Goal: Complete Application Form: Complete application form

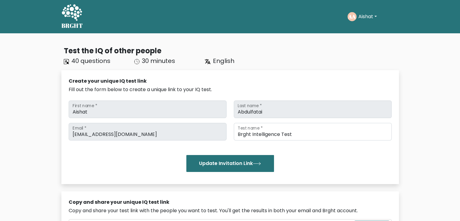
click at [227, 14] on button "Aishat" at bounding box center [368, 17] width 22 height 8
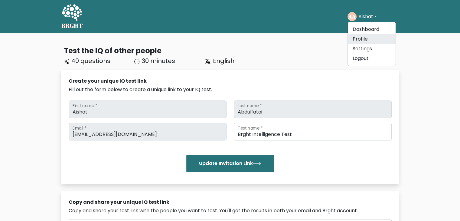
click at [227, 37] on link "Profile" at bounding box center [372, 39] width 48 height 10
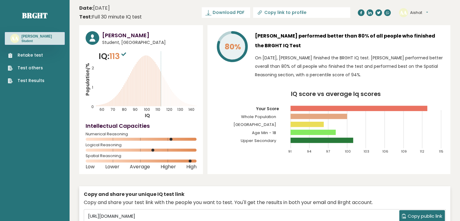
click at [29, 57] on link "Retake test" at bounding box center [26, 55] width 37 height 6
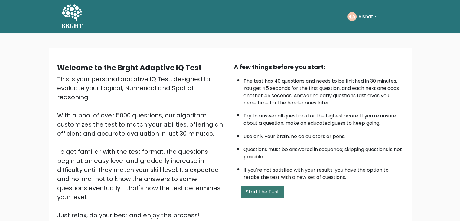
click at [262, 188] on button "Start the Test" at bounding box center [262, 192] width 43 height 12
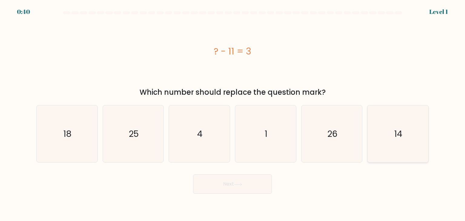
click at [401, 145] on icon "14" at bounding box center [397, 133] width 57 height 57
click at [233, 113] on input "f. 14" at bounding box center [232, 111] width 0 height 3
radio input "true"
click at [222, 186] on button "Next" at bounding box center [232, 183] width 79 height 19
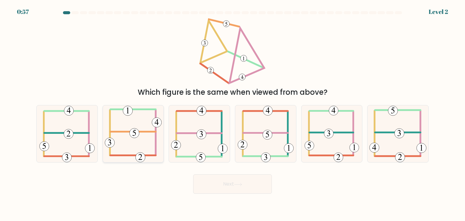
click at [114, 143] on icon at bounding box center [133, 133] width 57 height 57
click at [232, 113] on input "b." at bounding box center [232, 111] width 0 height 3
radio input "true"
click at [250, 185] on button "Next" at bounding box center [232, 183] width 79 height 19
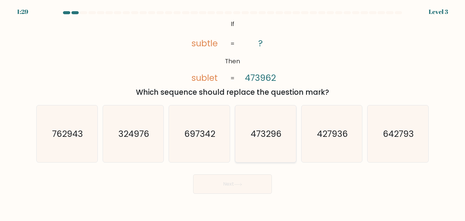
click at [277, 144] on icon "473296" at bounding box center [265, 133] width 57 height 57
click at [233, 113] on input "d. 473296" at bounding box center [232, 111] width 0 height 3
radio input "true"
click at [250, 183] on button "Next" at bounding box center [232, 183] width 79 height 19
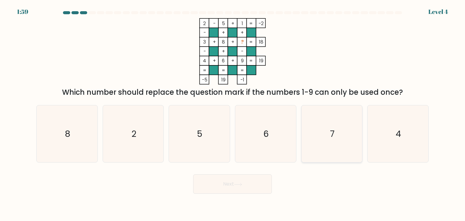
click at [324, 137] on icon "7" at bounding box center [331, 133] width 57 height 57
click at [233, 113] on input "e. 7" at bounding box center [232, 111] width 0 height 3
radio input "true"
click at [236, 181] on button "Next" at bounding box center [232, 183] width 79 height 19
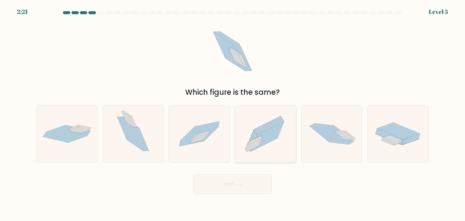
click at [271, 123] on icon at bounding box center [269, 125] width 30 height 18
click at [233, 113] on input "d." at bounding box center [232, 111] width 0 height 3
radio input "true"
click at [232, 185] on button "Next" at bounding box center [232, 183] width 79 height 19
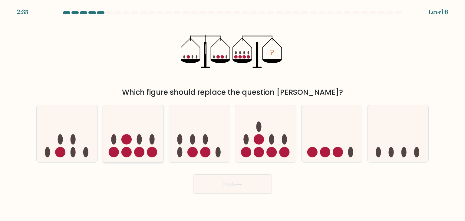
click at [133, 130] on icon at bounding box center [133, 134] width 61 height 50
click at [232, 113] on input "b." at bounding box center [232, 111] width 0 height 3
radio input "true"
click at [263, 185] on button "Next" at bounding box center [232, 183] width 79 height 19
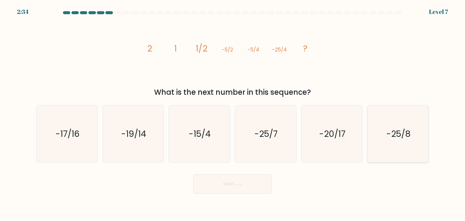
click at [382, 122] on icon "-25/8" at bounding box center [397, 133] width 57 height 57
click at [233, 113] on input "f. -25/8" at bounding box center [232, 111] width 0 height 3
radio input "true"
click at [246, 177] on button "Next" at bounding box center [232, 183] width 79 height 19
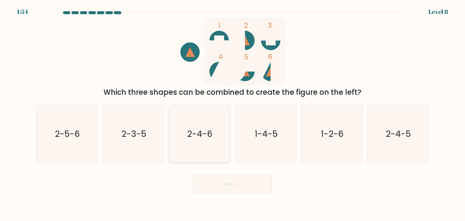
click at [176, 120] on icon "2-4-6" at bounding box center [199, 133] width 57 height 57
click at [232, 113] on input "c. 2-4-6" at bounding box center [232, 111] width 0 height 3
radio input "true"
click at [215, 187] on button "Next" at bounding box center [232, 183] width 79 height 19
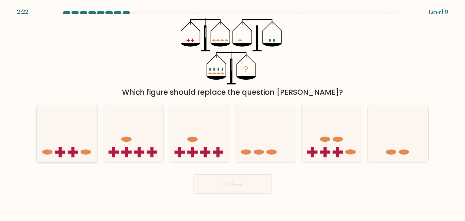
click at [94, 143] on icon at bounding box center [67, 134] width 61 height 50
click at [232, 113] on input "a." at bounding box center [232, 111] width 0 height 3
radio input "true"
click at [234, 186] on button "Next" at bounding box center [232, 183] width 79 height 19
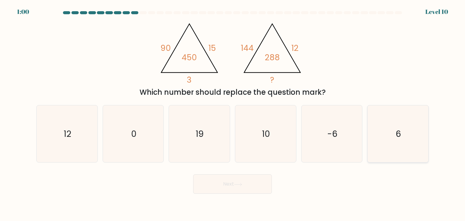
click at [370, 151] on icon "6" at bounding box center [397, 133] width 57 height 57
click at [233, 113] on input "f. 6" at bounding box center [232, 111] width 0 height 3
radio input "true"
click at [233, 185] on button "Next" at bounding box center [232, 183] width 79 height 19
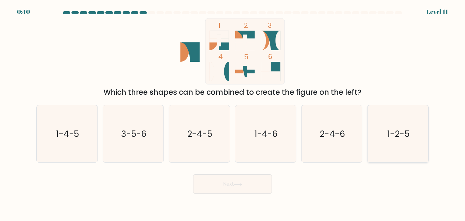
click at [404, 137] on text "1-2-5" at bounding box center [398, 134] width 22 height 12
click at [233, 113] on input "f. 1-2-5" at bounding box center [232, 111] width 0 height 3
radio input "true"
click at [252, 177] on button "Next" at bounding box center [232, 183] width 79 height 19
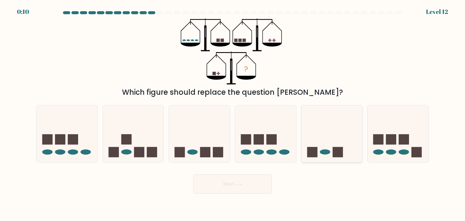
click at [327, 136] on icon at bounding box center [331, 134] width 61 height 50
click at [233, 113] on input "e." at bounding box center [232, 111] width 0 height 3
radio input "true"
click at [260, 184] on button "Next" at bounding box center [232, 183] width 79 height 19
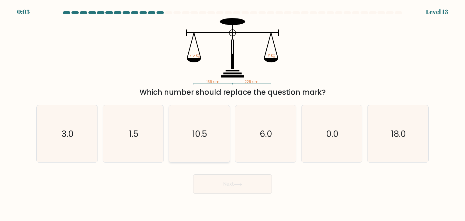
click at [212, 152] on icon "10.5" at bounding box center [199, 133] width 57 height 57
click at [232, 113] on input "c. 10.5" at bounding box center [232, 111] width 0 height 3
radio input "true"
click at [232, 188] on button "Next" at bounding box center [232, 183] width 79 height 19
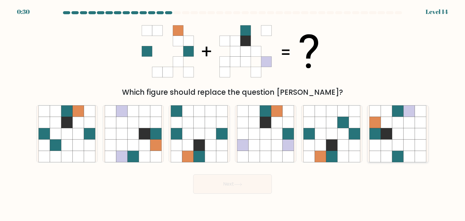
click at [415, 144] on icon at bounding box center [420, 144] width 11 height 11
click at [233, 113] on input "f." at bounding box center [232, 111] width 0 height 3
radio input "true"
click at [216, 182] on button "Next" at bounding box center [232, 183] width 79 height 19
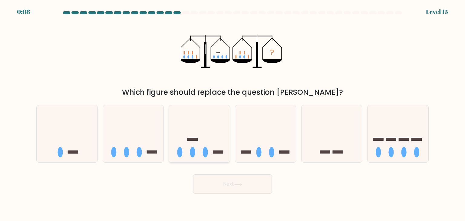
click at [206, 134] on icon at bounding box center [199, 134] width 61 height 50
click at [232, 113] on input "c." at bounding box center [232, 111] width 0 height 3
radio input "true"
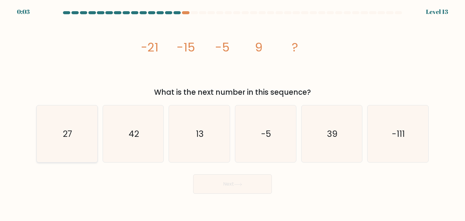
click at [88, 143] on icon "27" at bounding box center [66, 133] width 57 height 57
click at [232, 113] on input "a. 27" at bounding box center [232, 111] width 0 height 3
radio input "true"
click at [215, 184] on button "Next" at bounding box center [232, 183] width 79 height 19
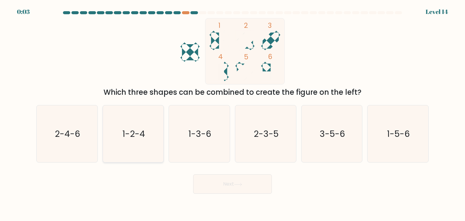
click at [131, 145] on icon "1-2-4" at bounding box center [133, 133] width 57 height 57
click at [232, 113] on input "b. 1-2-4" at bounding box center [232, 111] width 0 height 3
radio input "true"
click at [205, 144] on icon "1-3-6" at bounding box center [199, 133] width 57 height 57
click at [232, 113] on input "c. 1-3-6" at bounding box center [232, 111] width 0 height 3
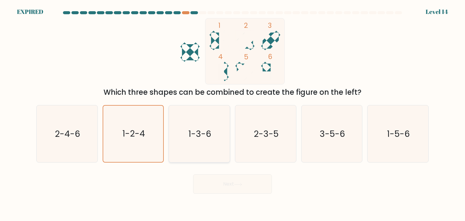
radio input "true"
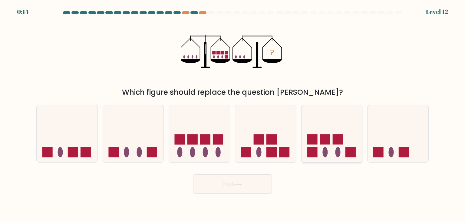
click at [344, 152] on icon at bounding box center [331, 134] width 61 height 50
click at [233, 113] on input "e." at bounding box center [232, 111] width 0 height 3
radio input "true"
click at [233, 188] on button "Next" at bounding box center [232, 183] width 79 height 19
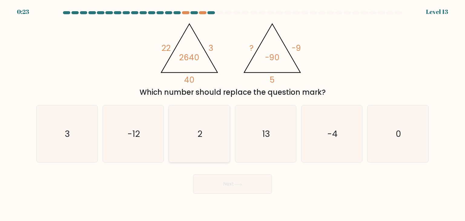
click at [205, 130] on icon "2" at bounding box center [199, 133] width 57 height 57
click at [232, 113] on input "c. 2" at bounding box center [232, 111] width 0 height 3
radio input "true"
click at [213, 182] on button "Next" at bounding box center [232, 183] width 79 height 19
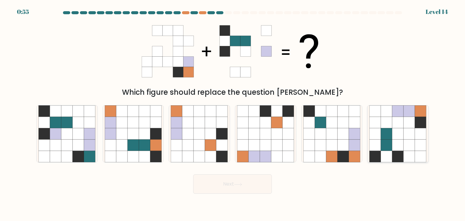
click at [401, 126] on icon at bounding box center [397, 122] width 11 height 11
click at [233, 113] on input "f." at bounding box center [232, 111] width 0 height 3
radio input "true"
click at [229, 190] on button "Next" at bounding box center [232, 183] width 79 height 19
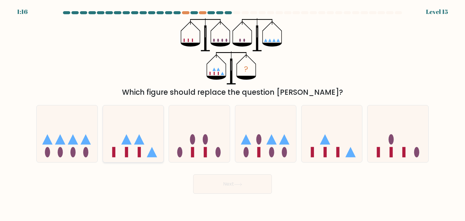
click at [132, 149] on icon at bounding box center [133, 134] width 61 height 50
click at [232, 113] on input "b." at bounding box center [232, 111] width 0 height 3
radio input "true"
click at [220, 190] on button "Next" at bounding box center [232, 183] width 79 height 19
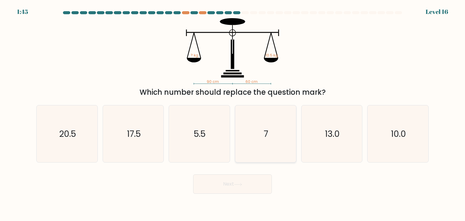
click at [255, 155] on icon "7" at bounding box center [265, 133] width 57 height 57
click at [233, 113] on input "d. 7" at bounding box center [232, 111] width 0 height 3
radio input "true"
click at [237, 187] on button "Next" at bounding box center [232, 183] width 79 height 19
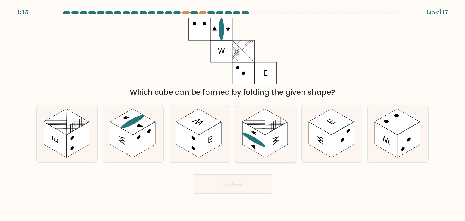
click at [262, 149] on rect at bounding box center [253, 140] width 23 height 36
click at [233, 113] on input "d." at bounding box center [232, 111] width 0 height 3
radio input "true"
click at [254, 182] on button "Next" at bounding box center [232, 183] width 79 height 19
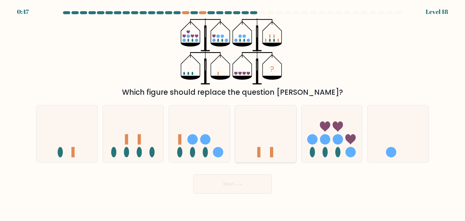
click at [267, 141] on icon at bounding box center [265, 134] width 61 height 50
click at [233, 113] on input "d." at bounding box center [232, 111] width 0 height 3
radio input "true"
click at [234, 188] on button "Next" at bounding box center [232, 183] width 79 height 19
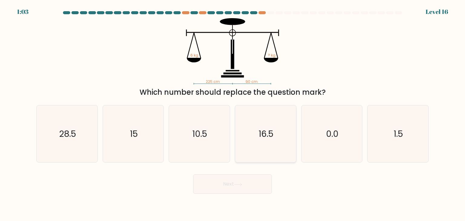
click at [260, 158] on icon "16.5" at bounding box center [265, 133] width 57 height 57
click at [233, 113] on input "d. 16.5" at bounding box center [232, 111] width 0 height 3
radio input "true"
click at [246, 191] on button "Next" at bounding box center [232, 183] width 79 height 19
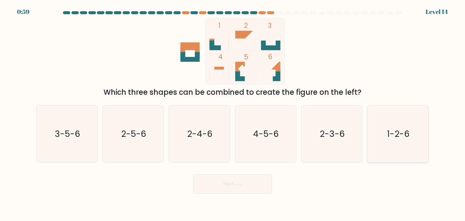
click at [385, 135] on icon "1-2-6" at bounding box center [397, 133] width 57 height 57
click at [233, 113] on input "f. 1-2-6" at bounding box center [232, 111] width 0 height 3
radio input "true"
click at [261, 185] on button "Next" at bounding box center [232, 183] width 79 height 19
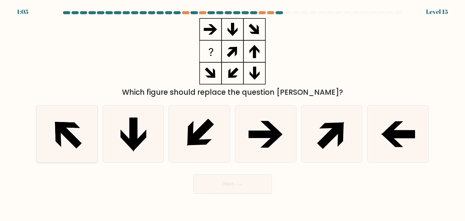
click at [61, 133] on icon at bounding box center [66, 133] width 57 height 57
click at [232, 113] on input "a." at bounding box center [232, 111] width 0 height 3
radio input "true"
click at [261, 191] on button "Next" at bounding box center [232, 183] width 79 height 19
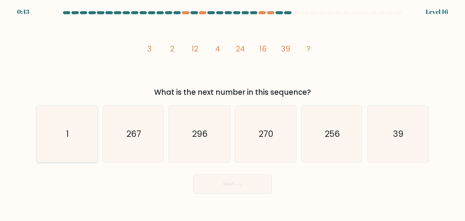
click at [72, 153] on icon "1" at bounding box center [66, 133] width 57 height 57
click at [232, 113] on input "a. 1" at bounding box center [232, 111] width 0 height 3
radio input "true"
click at [226, 182] on button "Next" at bounding box center [232, 183] width 79 height 19
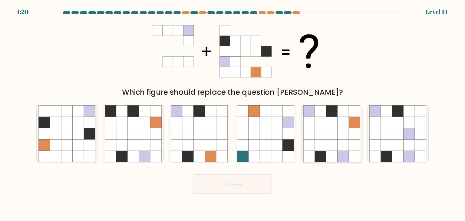
click at [328, 139] on icon at bounding box center [331, 144] width 11 height 11
click at [233, 113] on input "e." at bounding box center [232, 111] width 0 height 3
radio input "true"
click at [241, 184] on icon at bounding box center [237, 184] width 7 height 3
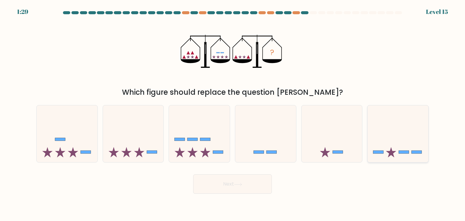
click at [402, 132] on icon at bounding box center [397, 134] width 61 height 50
click at [233, 113] on input "f." at bounding box center [232, 111] width 0 height 3
radio input "true"
click at [259, 184] on button "Next" at bounding box center [232, 183] width 79 height 19
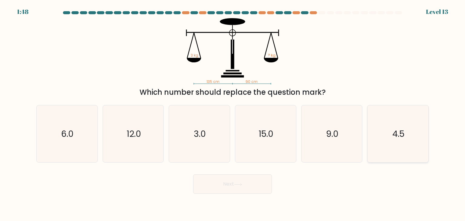
click at [398, 141] on icon "4.5" at bounding box center [397, 133] width 57 height 57
click at [233, 113] on input "f. 4.5" at bounding box center [232, 111] width 0 height 3
radio input "true"
click at [258, 185] on button "Next" at bounding box center [232, 183] width 79 height 19
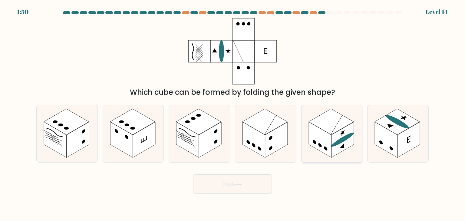
click at [352, 144] on rect at bounding box center [342, 140] width 23 height 36
click at [233, 113] on input "e." at bounding box center [232, 111] width 0 height 3
radio input "true"
click at [259, 185] on button "Next" at bounding box center [232, 183] width 79 height 19
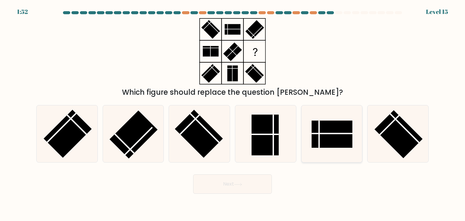
click at [326, 144] on rect at bounding box center [331, 133] width 41 height 27
click at [233, 113] on input "e." at bounding box center [232, 111] width 0 height 3
radio input "true"
click at [257, 181] on button "Next" at bounding box center [232, 183] width 79 height 19
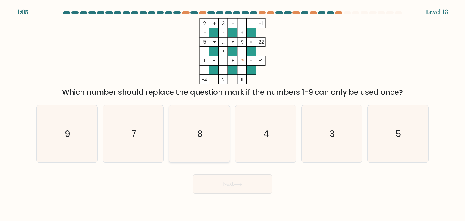
click at [209, 138] on icon "8" at bounding box center [199, 133] width 57 height 57
click at [232, 113] on input "c. 8" at bounding box center [232, 111] width 0 height 3
radio input "true"
click at [232, 182] on button "Next" at bounding box center [232, 183] width 79 height 19
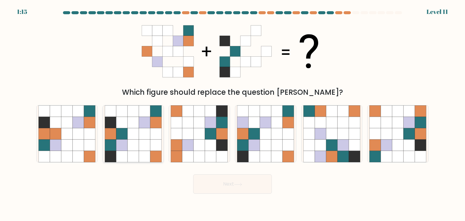
click at [111, 147] on icon at bounding box center [110, 144] width 11 height 11
click at [232, 113] on input "b." at bounding box center [232, 111] width 0 height 3
radio input "true"
click at [232, 182] on button "Next" at bounding box center [232, 183] width 79 height 19
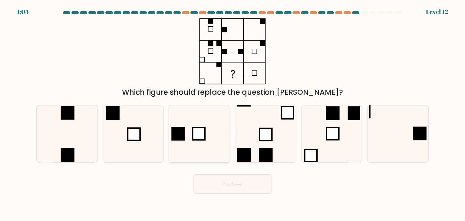
click at [196, 130] on rect at bounding box center [199, 134] width 12 height 12
click at [232, 113] on input "c." at bounding box center [232, 111] width 0 height 3
radio input "true"
click at [238, 193] on button "Next" at bounding box center [232, 183] width 79 height 19
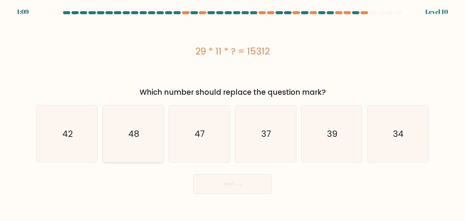
click at [140, 138] on icon "48" at bounding box center [133, 133] width 57 height 57
click at [232, 113] on input "b. 48" at bounding box center [232, 111] width 0 height 3
radio input "true"
click at [211, 183] on button "Next" at bounding box center [232, 183] width 79 height 19
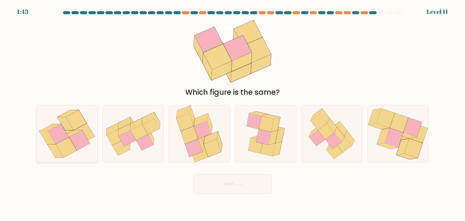
click at [75, 148] on icon at bounding box center [66, 147] width 21 height 20
click at [232, 113] on input "a." at bounding box center [232, 111] width 0 height 3
radio input "true"
click at [227, 191] on button "Next" at bounding box center [232, 183] width 79 height 19
click at [264, 181] on button "Next" at bounding box center [232, 183] width 79 height 19
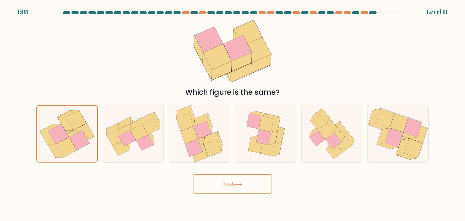
click at [241, 184] on icon at bounding box center [237, 184] width 7 height 3
click at [91, 142] on icon at bounding box center [66, 134] width 57 height 56
click at [232, 113] on input "a." at bounding box center [232, 111] width 0 height 3
click at [129, 154] on icon at bounding box center [133, 133] width 61 height 45
click at [232, 113] on input "b." at bounding box center [232, 111] width 0 height 3
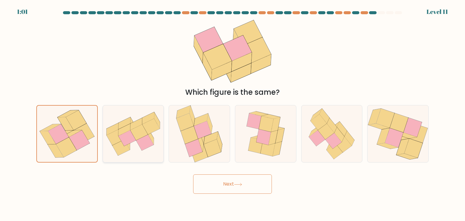
radio input "true"
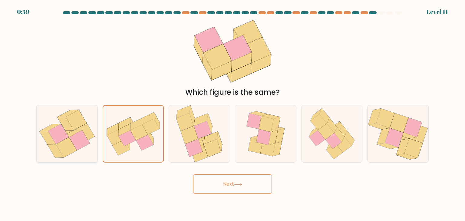
click at [91, 151] on icon at bounding box center [67, 133] width 58 height 57
click at [232, 113] on input "a." at bounding box center [232, 111] width 0 height 3
radio input "true"
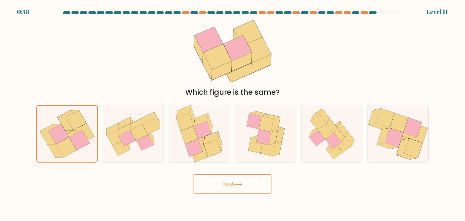
click at [232, 185] on button "Next" at bounding box center [232, 183] width 79 height 19
click at [384, 113] on icon at bounding box center [385, 117] width 18 height 19
click at [233, 113] on input "f." at bounding box center [232, 111] width 0 height 3
radio input "true"
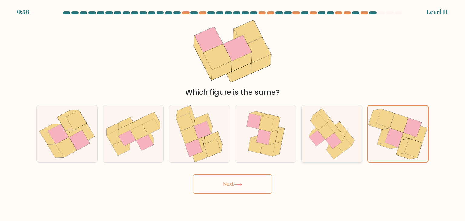
click at [321, 128] on icon at bounding box center [326, 131] width 16 height 16
click at [233, 113] on input "e." at bounding box center [232, 111] width 0 height 3
radio input "true"
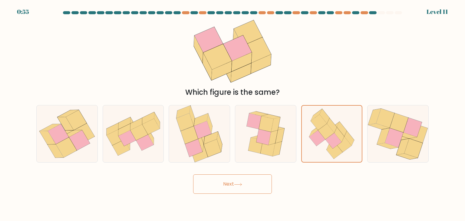
click at [358, 181] on div "Next" at bounding box center [232, 182] width 399 height 24
click at [50, 138] on icon at bounding box center [47, 137] width 16 height 13
click at [232, 113] on input "a." at bounding box center [232, 111] width 0 height 3
radio input "true"
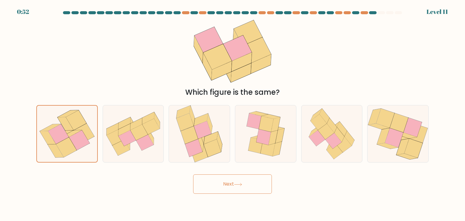
click at [243, 183] on button "Next" at bounding box center [232, 183] width 79 height 19
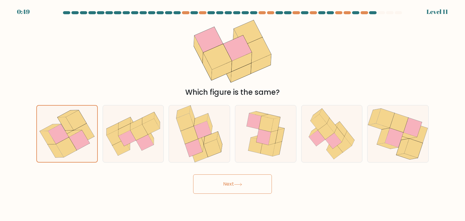
click at [243, 183] on button "Next" at bounding box center [232, 183] width 79 height 19
drag, startPoint x: 243, startPoint y: 183, endPoint x: 236, endPoint y: 193, distance: 12.5
click at [236, 193] on button "Next" at bounding box center [232, 183] width 79 height 19
click at [254, 180] on button "Next" at bounding box center [232, 183] width 79 height 19
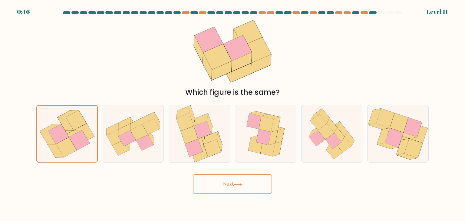
click at [254, 180] on button "Next" at bounding box center [232, 183] width 79 height 19
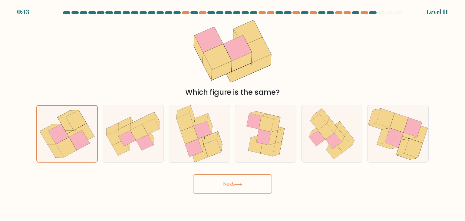
click at [249, 181] on button "Next" at bounding box center [232, 183] width 79 height 19
click at [247, 185] on button "Next" at bounding box center [232, 183] width 79 height 19
click at [193, 174] on button "Next" at bounding box center [232, 183] width 79 height 19
click at [247, 185] on button "Next" at bounding box center [232, 183] width 79 height 19
click at [172, 200] on body "0:39 Level 11" at bounding box center [232, 110] width 465 height 221
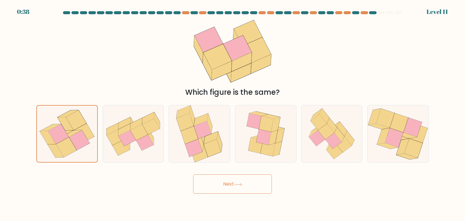
click at [234, 181] on button "Next" at bounding box center [232, 183] width 79 height 19
click at [243, 178] on button "Next" at bounding box center [232, 183] width 79 height 19
click at [256, 183] on button "Next" at bounding box center [232, 183] width 79 height 19
click at [140, 143] on icon at bounding box center [145, 143] width 18 height 16
click at [232, 113] on input "b." at bounding box center [232, 111] width 0 height 3
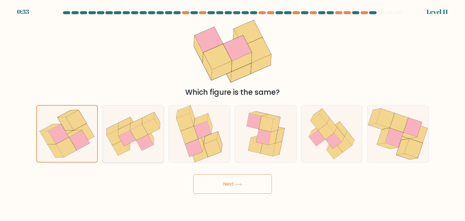
radio input "true"
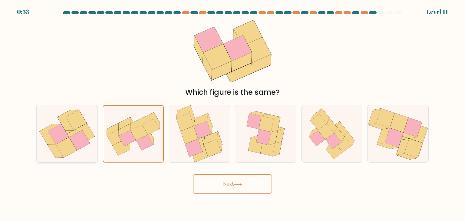
click at [72, 139] on icon at bounding box center [79, 140] width 21 height 20
click at [232, 113] on input "a." at bounding box center [232, 111] width 0 height 3
radio input "true"
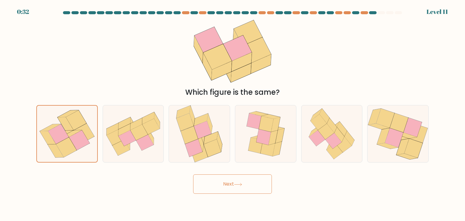
click at [250, 190] on button "Next" at bounding box center [232, 183] width 79 height 19
click at [235, 179] on button "Next" at bounding box center [232, 183] width 79 height 19
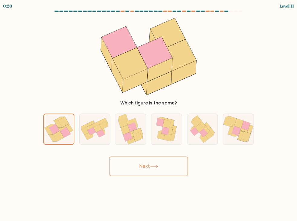
click at [145, 173] on button "Next" at bounding box center [148, 165] width 79 height 19
click at [145, 162] on button "Next" at bounding box center [148, 165] width 79 height 19
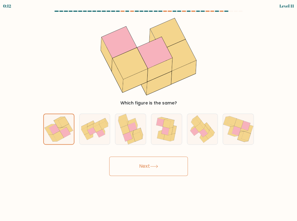
click at [145, 162] on button "Next" at bounding box center [148, 165] width 79 height 19
click at [177, 171] on button "Next" at bounding box center [148, 165] width 79 height 19
click at [168, 171] on button "Next" at bounding box center [148, 165] width 79 height 19
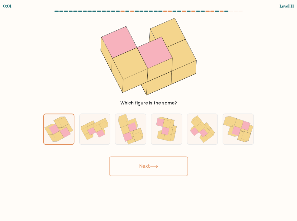
click at [168, 171] on button "Next" at bounding box center [148, 165] width 79 height 19
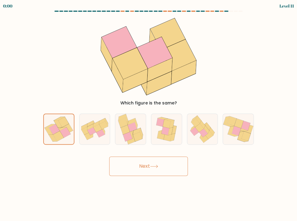
click at [168, 171] on button "Next" at bounding box center [148, 165] width 79 height 19
click at [168, 171] on div "Next" at bounding box center [149, 164] width 218 height 24
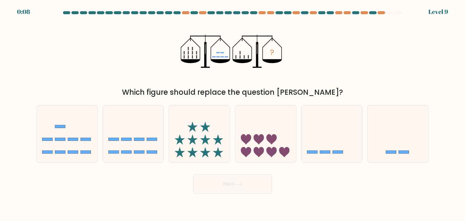
click at [241, 72] on icon "?" at bounding box center [232, 51] width 103 height 66
click at [334, 139] on icon at bounding box center [331, 134] width 61 height 50
click at [233, 113] on input "e." at bounding box center [232, 111] width 0 height 3
radio input "true"
click at [236, 187] on button "Next" at bounding box center [232, 183] width 79 height 19
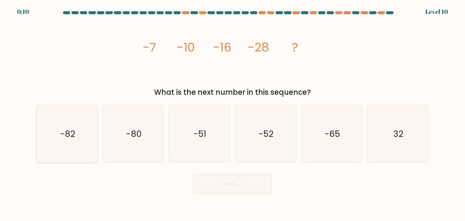
click at [55, 137] on icon "-82" at bounding box center [66, 133] width 57 height 57
click at [232, 113] on input "a. -82" at bounding box center [232, 111] width 0 height 3
radio input "true"
click at [269, 124] on icon "-52" at bounding box center [265, 133] width 57 height 57
click at [233, 113] on input "d. -52" at bounding box center [232, 111] width 0 height 3
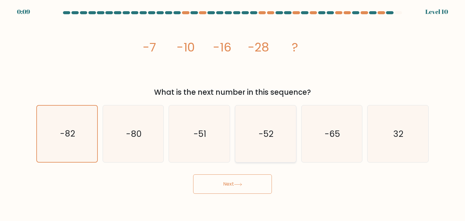
radio input "true"
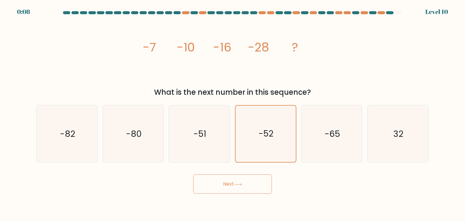
click at [251, 182] on button "Next" at bounding box center [232, 183] width 79 height 19
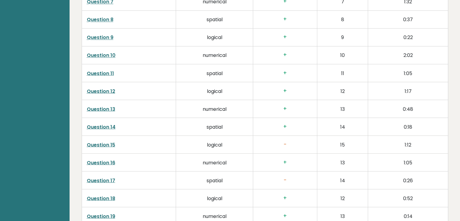
scroll to position [1085, 0]
click at [111, 140] on link "Question 15" at bounding box center [101, 143] width 28 height 7
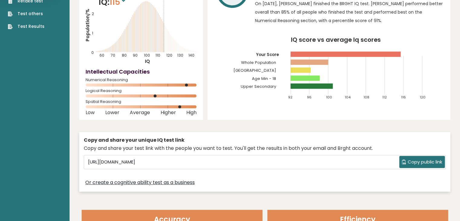
scroll to position [0, 0]
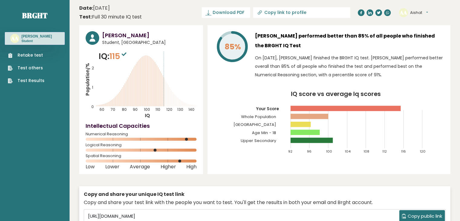
click at [127, 54] on sup at bounding box center [124, 54] width 8 height 8
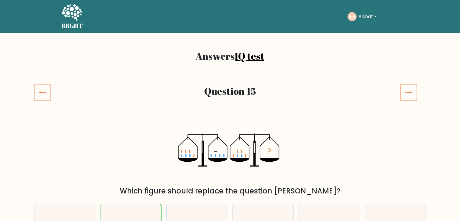
click at [412, 93] on icon at bounding box center [408, 92] width 17 height 17
